Goal: Transaction & Acquisition: Purchase product/service

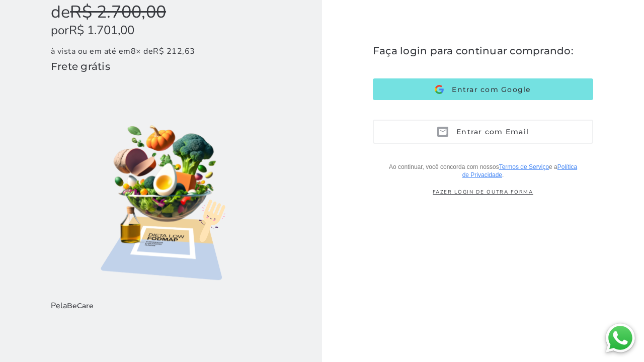
scroll to position [123, 0]
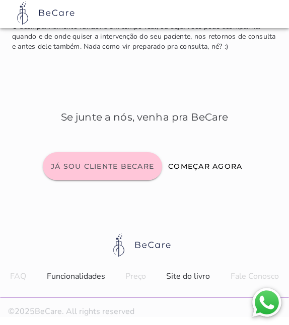
scroll to position [4752, 0]
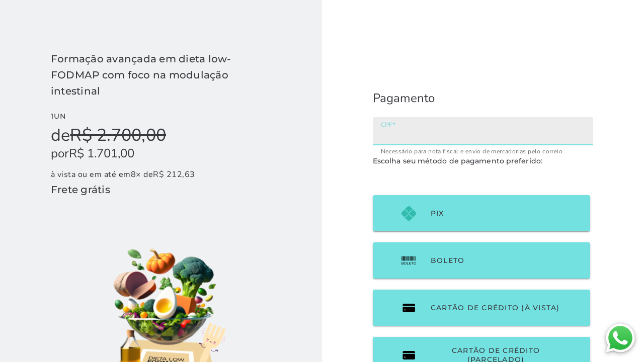
click at [404, 134] on input "CPF" at bounding box center [483, 135] width 204 height 14
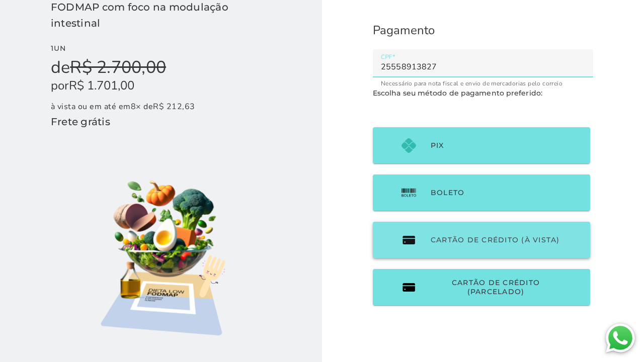
scroll to position [79, 0]
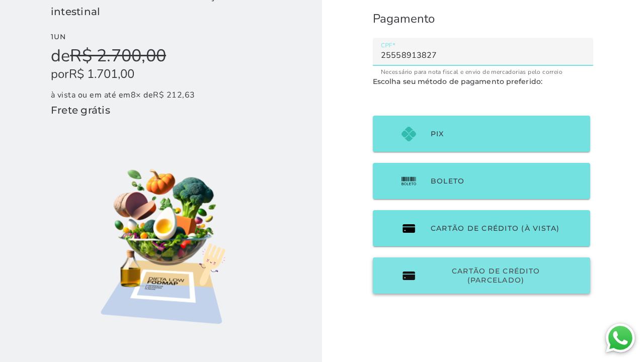
type input "25558913827"
type mwc-textfield "25558913827"
click at [470, 282] on span "Cartão de Crédito (parcelado)" at bounding box center [495, 276] width 130 height 18
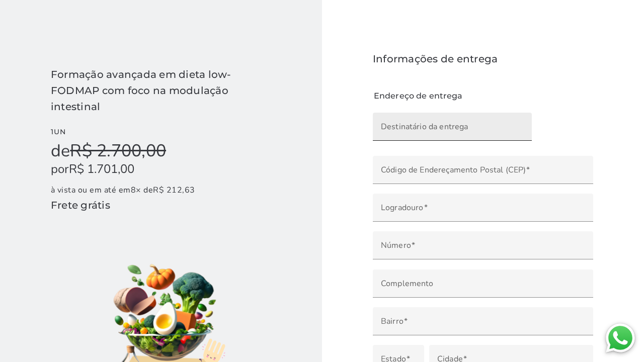
click at [438, 124] on input "Destinatário da entrega" at bounding box center [452, 130] width 143 height 14
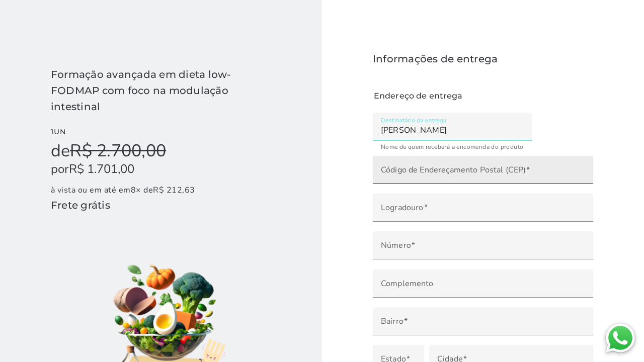
type input "Cintia Maura Caseiro Nigro"
type mwc-textfield "Cintia Maura Caseiro Nigro"
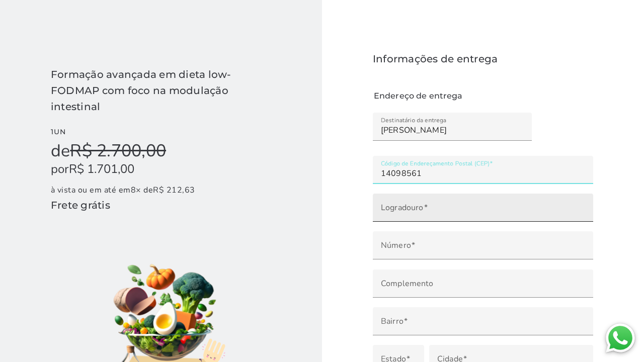
type input "14098-561"
type input "Avenida Afonço Valera"
type input "Recreio das Acácias"
type input "Ribeirão Preto"
type input "SP"
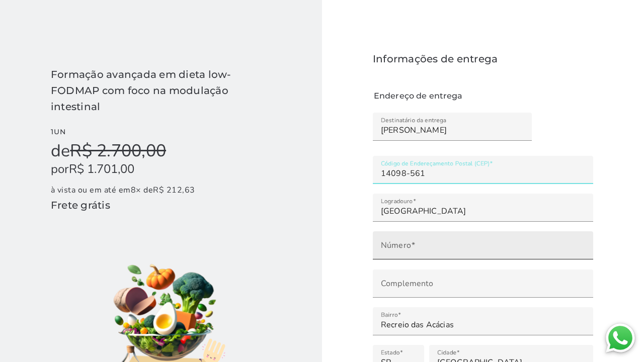
click at [454, 242] on input "Número" at bounding box center [483, 249] width 204 height 14
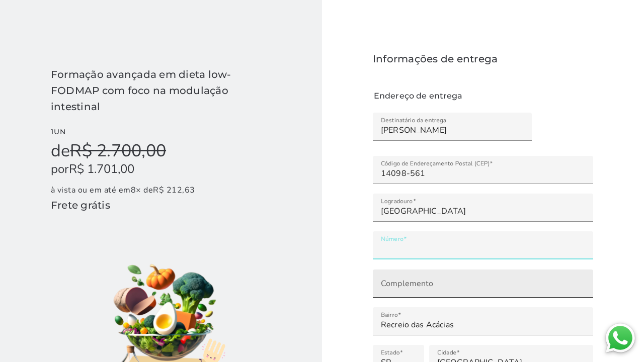
type input "***"
type mwc-textfield "251"
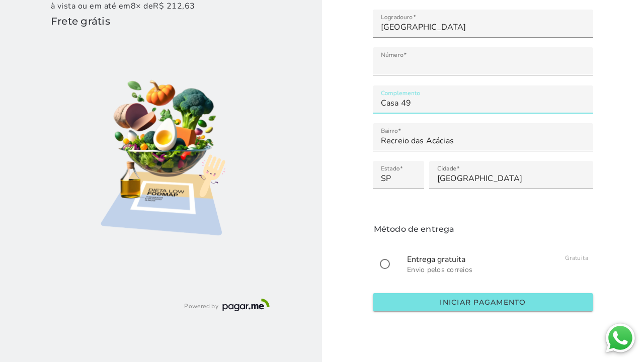
scroll to position [184, 0]
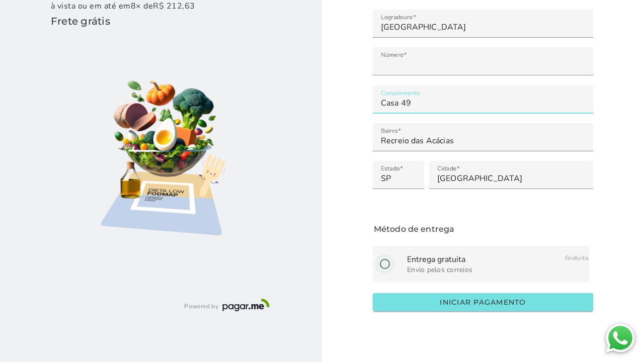
type input "Casa 49"
type mwc-textfield "Casa 49"
click at [385, 265] on input "radio" at bounding box center [385, 264] width 24 height 24
radio input "****"
type mwc-radio "on"
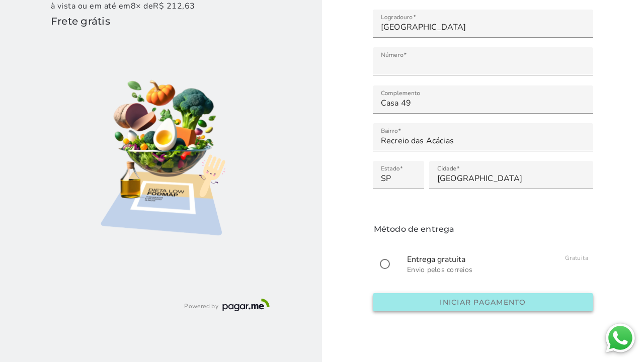
click at [0, 0] on slot "Iniciar pagamento" at bounding box center [0, 0] width 0 height 0
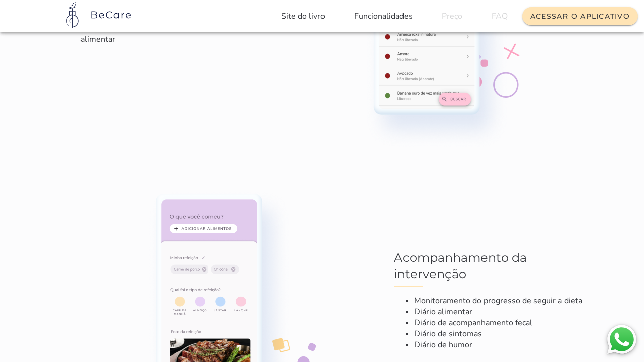
scroll to position [2369, 0]
